Goal: Find specific page/section: Find specific page/section

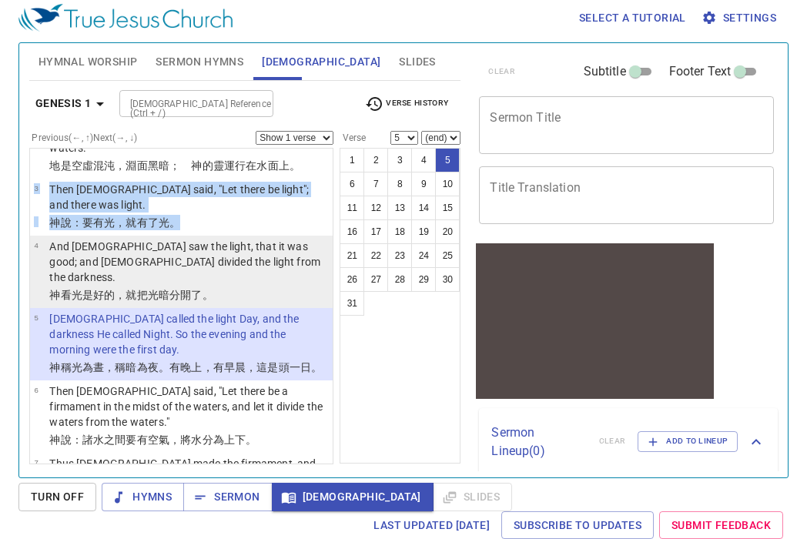
drag, startPoint x: 214, startPoint y: 202, endPoint x: 213, endPoint y: 210, distance: 8.6
click at [214, 203] on li "3 Then [DEMOGRAPHIC_DATA] said, "Let there be light"; and there was light. [DEM…" at bounding box center [182, 207] width 304 height 57
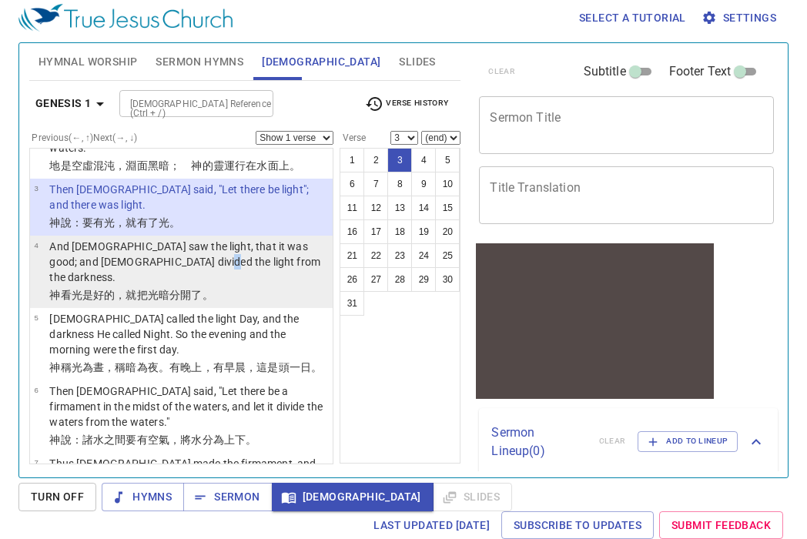
click at [217, 239] on p "And [DEMOGRAPHIC_DATA] saw the light, that it was good; and [DEMOGRAPHIC_DATA] …" at bounding box center [188, 262] width 279 height 46
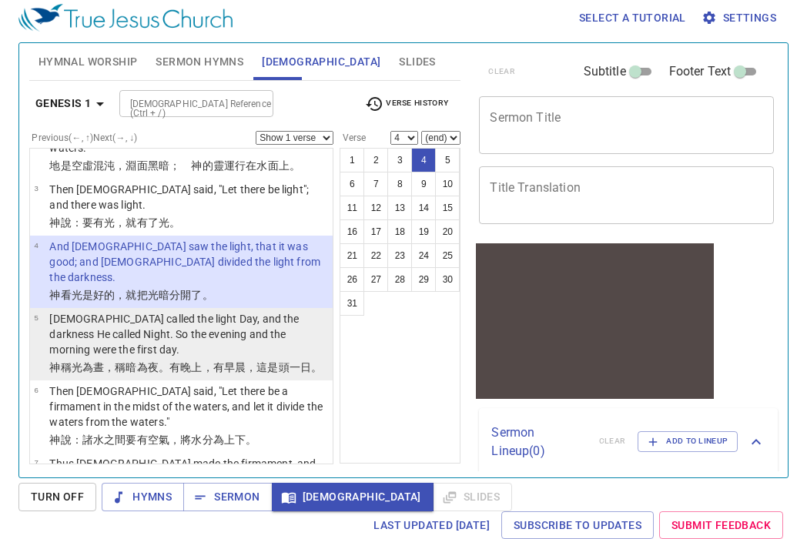
click at [257, 311] on p "[DEMOGRAPHIC_DATA] called the light Day, and the darkness He called Night. So t…" at bounding box center [188, 334] width 279 height 46
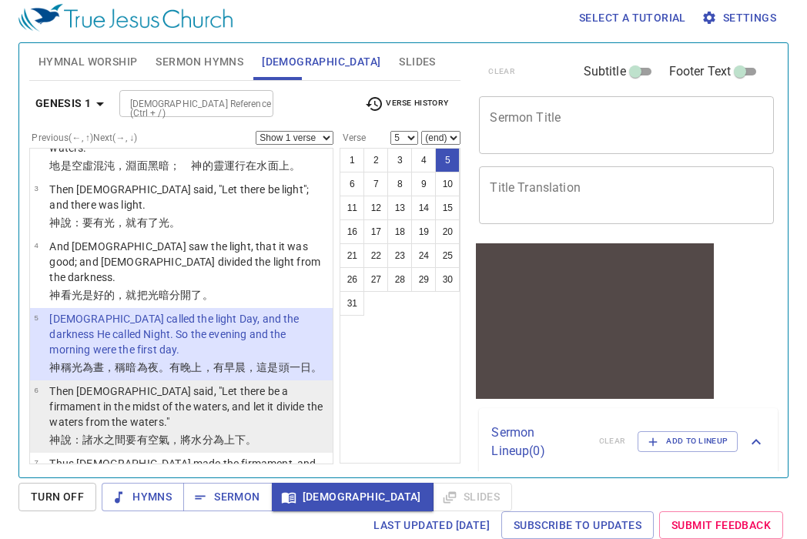
click at [267, 381] on li "6 Then [DEMOGRAPHIC_DATA] said, "Let there be a firmament in the midst of the w…" at bounding box center [182, 417] width 304 height 72
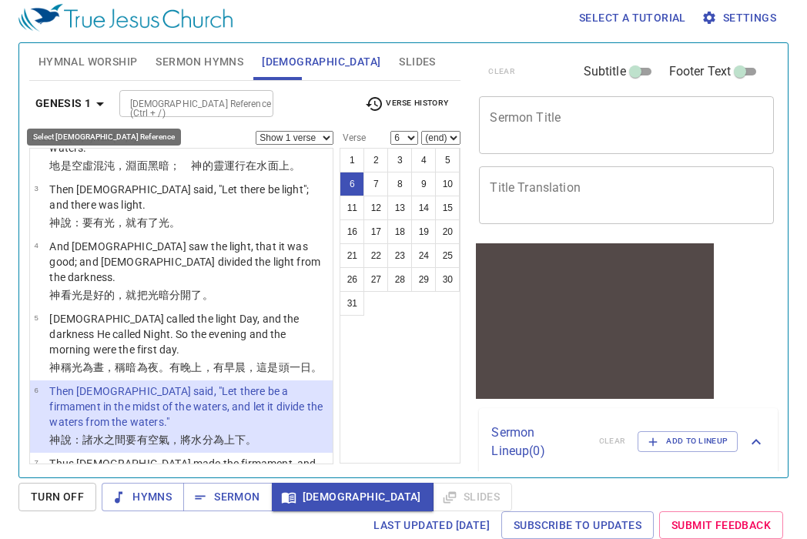
click at [81, 95] on button "Genesis 1" at bounding box center [72, 103] width 87 height 29
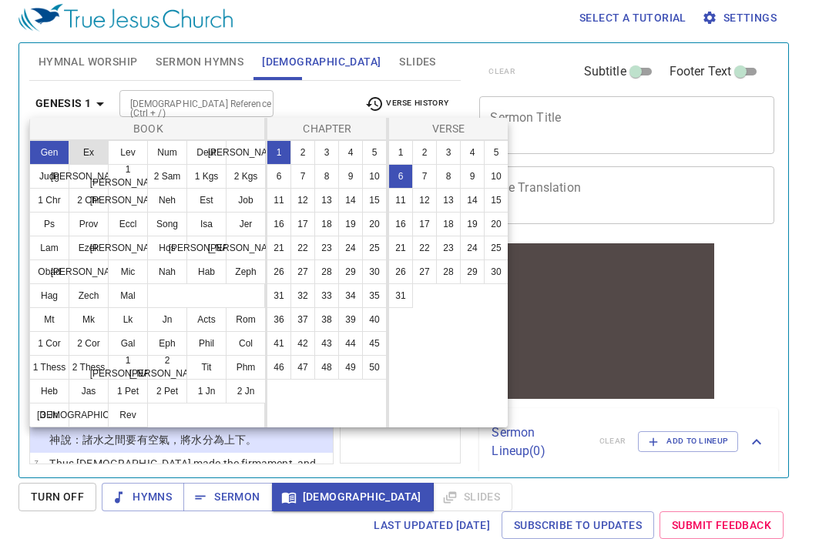
click at [96, 148] on button "Ex" at bounding box center [89, 152] width 40 height 25
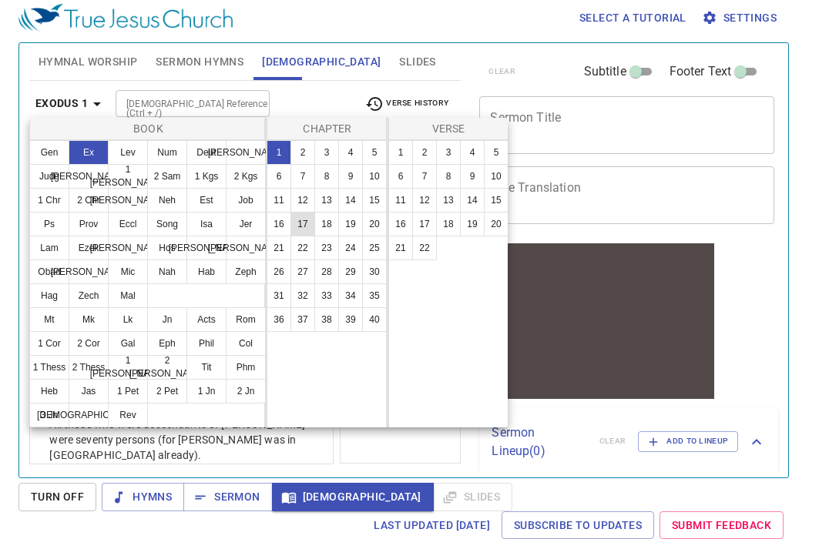
click at [297, 229] on button "17" at bounding box center [302, 224] width 25 height 25
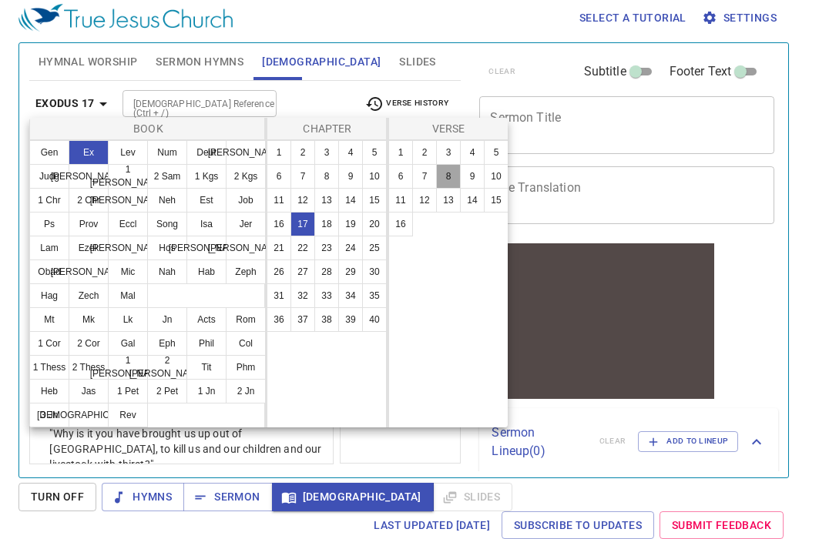
click at [451, 181] on button "8" at bounding box center [448, 176] width 25 height 25
select select "8"
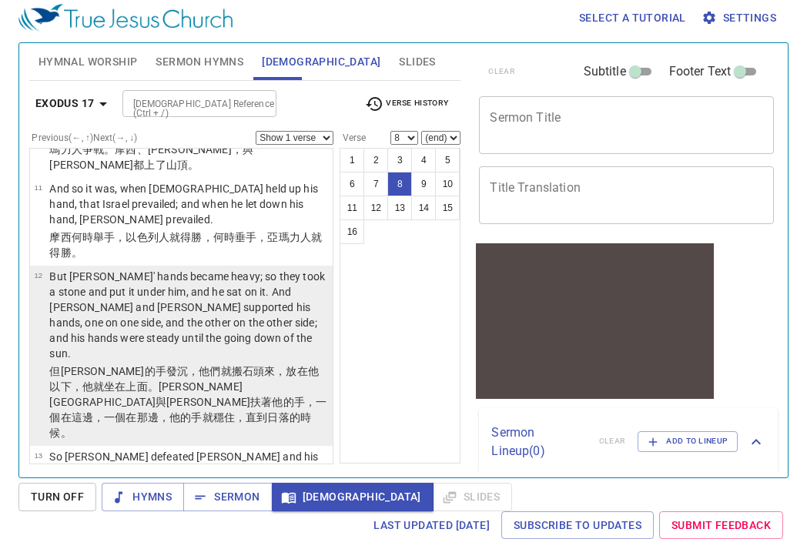
scroll to position [1226, 0]
